Goal: Information Seeking & Learning: Learn about a topic

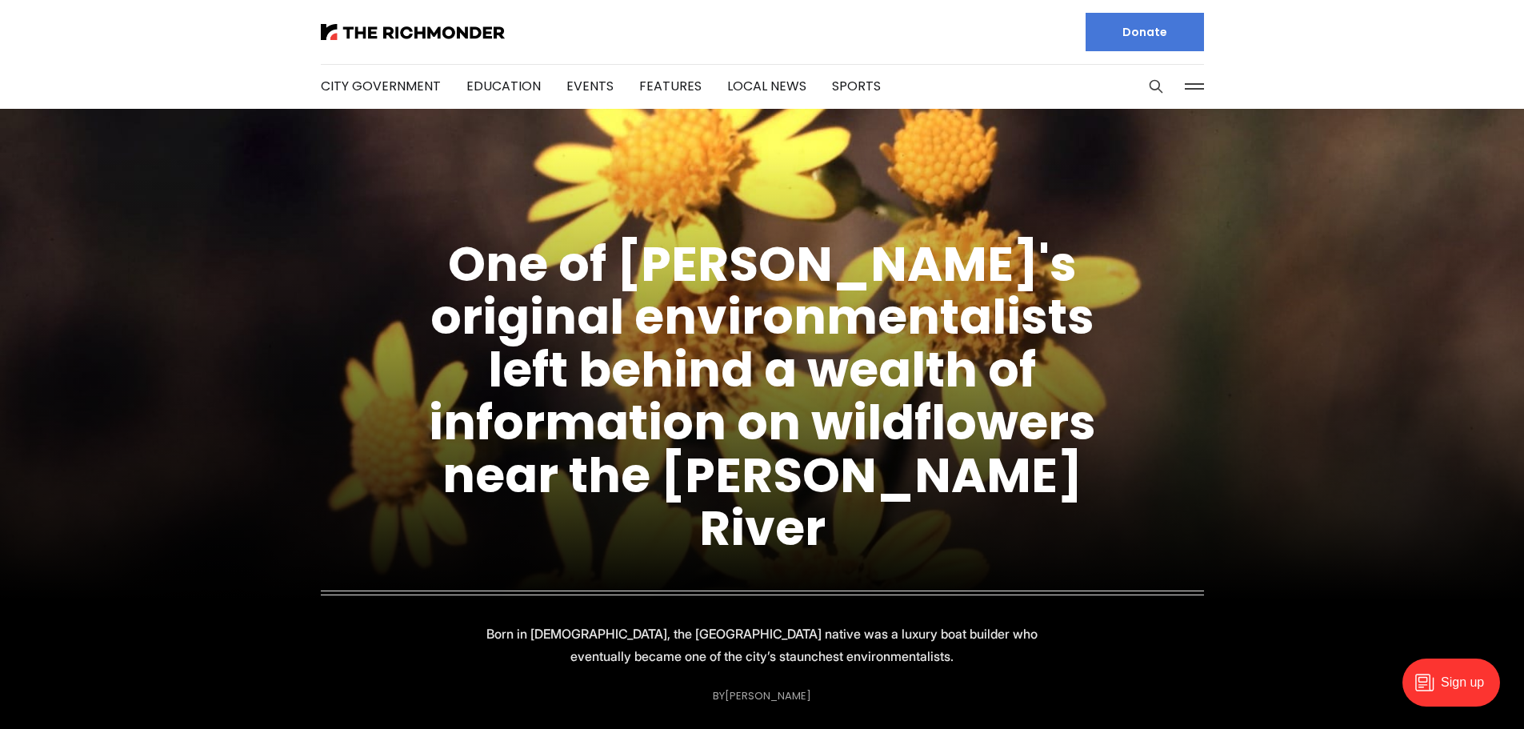
click at [397, 42] on div at bounding box center [535, 32] width 429 height 64
click at [406, 35] on img at bounding box center [413, 32] width 184 height 16
click at [505, 90] on link "Education" at bounding box center [503, 86] width 74 height 18
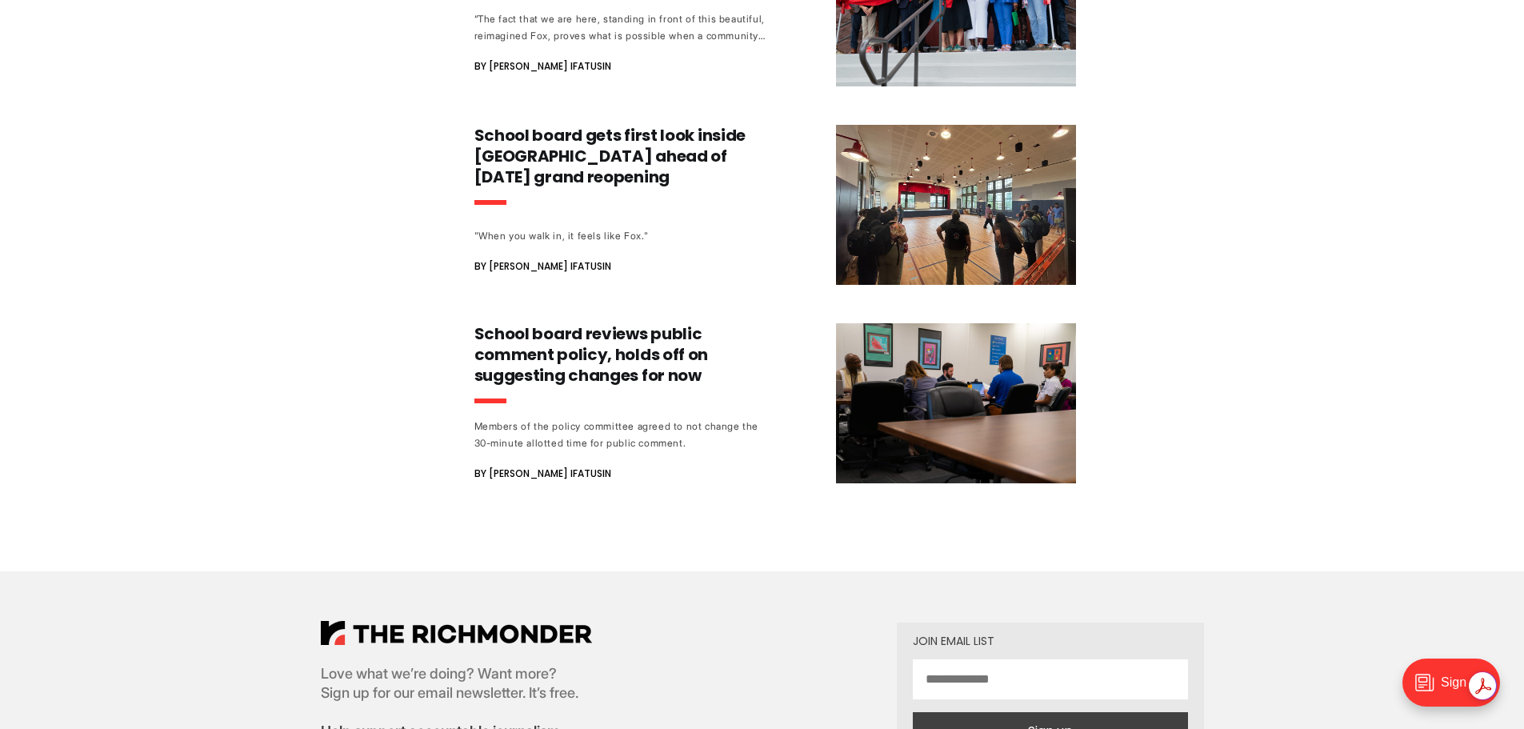
scroll to position [1600, 0]
